Goal: Navigation & Orientation: Find specific page/section

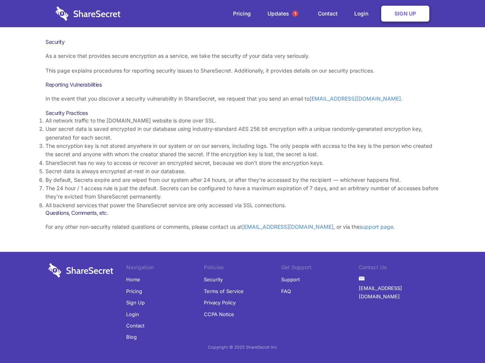
click at [242, 182] on li "By default, Secrets expire and are wiped from our system after 24 hours, or aft…" at bounding box center [242, 180] width 394 height 8
click at [295, 14] on span "1" at bounding box center [295, 14] width 6 height 6
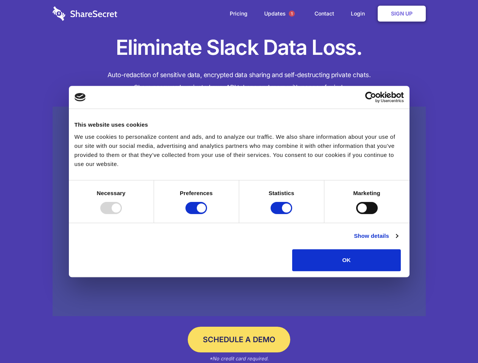
click at [122, 214] on div at bounding box center [111, 208] width 22 height 12
click at [207, 214] on input "Preferences" at bounding box center [197, 208] width 22 height 12
checkbox input "false"
click at [282, 214] on input "Statistics" at bounding box center [282, 208] width 22 height 12
checkbox input "false"
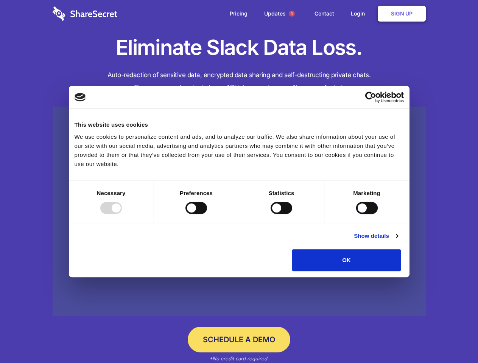
click at [356, 214] on input "Marketing" at bounding box center [367, 208] width 22 height 12
checkbox input "true"
click at [398, 241] on link "Show details" at bounding box center [376, 236] width 44 height 9
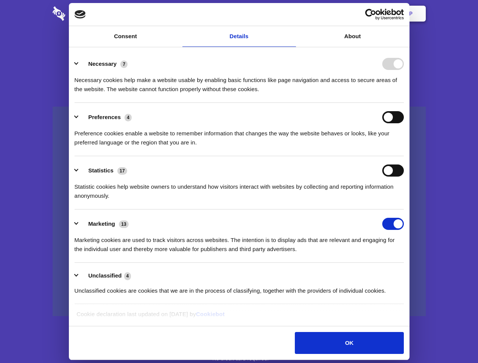
click at [404, 103] on li "Necessary 7 Necessary cookies help make a website usable by enabling basic func…" at bounding box center [239, 76] width 329 height 53
click at [292, 14] on span "1" at bounding box center [292, 14] width 6 height 6
